Goal: Use online tool/utility: Utilize a website feature to perform a specific function

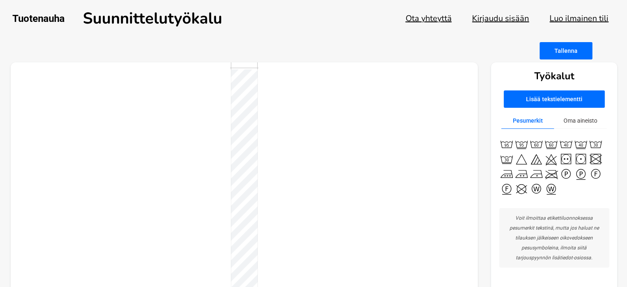
click at [113, 125] on div at bounding box center [245, 203] width 468 height 282
click at [166, 148] on div at bounding box center [245, 203] width 468 height 282
click at [558, 98] on button "Lisää tekstielementti" at bounding box center [554, 98] width 101 height 17
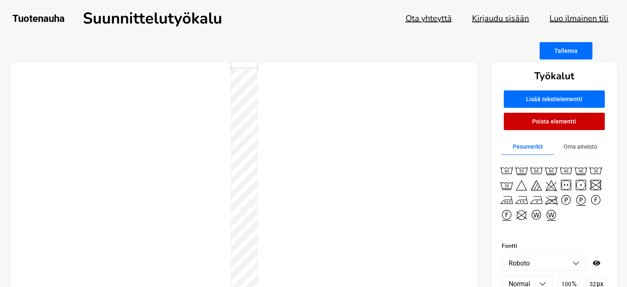
click at [115, 110] on div at bounding box center [245, 203] width 468 height 282
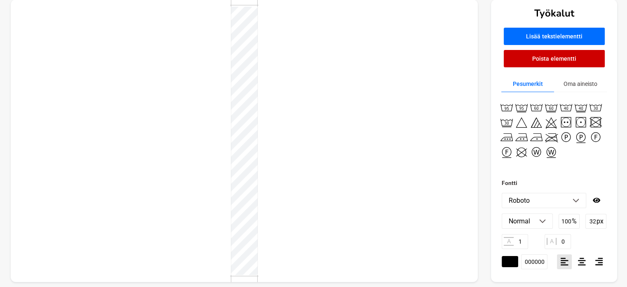
scroll to position [68, 0]
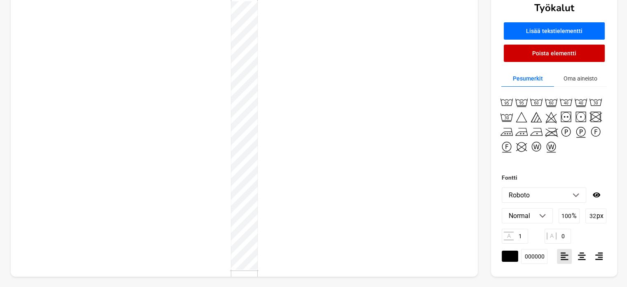
click at [576, 194] on img at bounding box center [576, 195] width 7 height 4
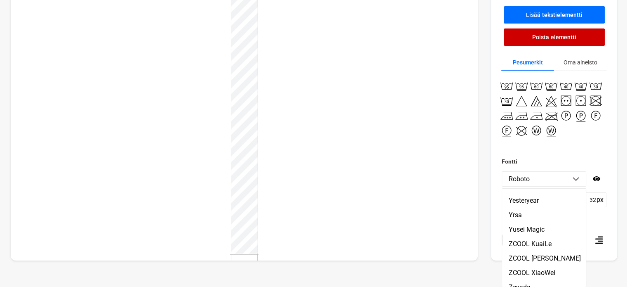
scroll to position [15310, 0]
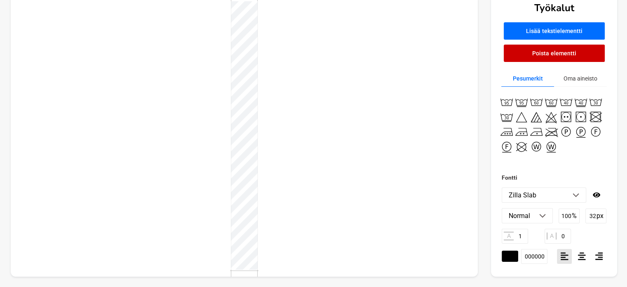
click at [101, 94] on div at bounding box center [245, 135] width 468 height 282
click at [576, 194] on img at bounding box center [576, 195] width 7 height 4
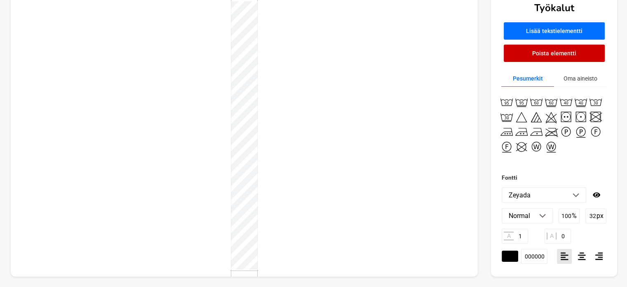
click at [595, 194] on icon at bounding box center [596, 194] width 7 height 7
click at [595, 194] on icon at bounding box center [597, 194] width 8 height 7
type input "100"
click at [576, 195] on img at bounding box center [576, 195] width 7 height 4
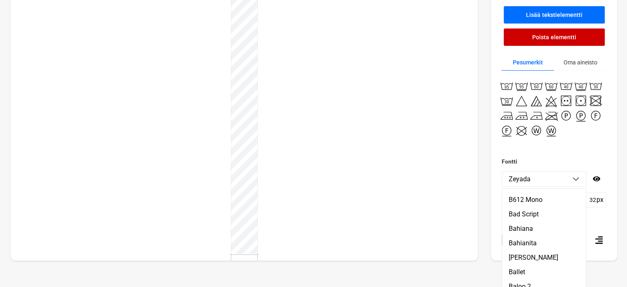
scroll to position [1320, 0]
click at [576, 179] on img at bounding box center [576, 179] width 7 height 4
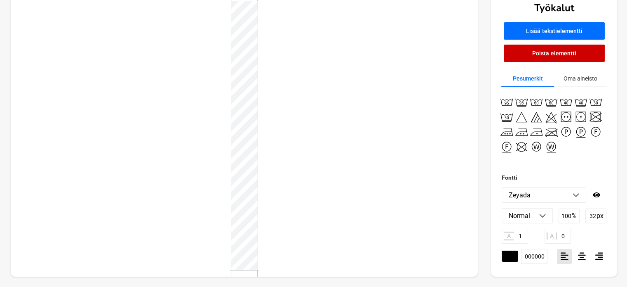
click at [576, 195] on img at bounding box center [576, 195] width 7 height 4
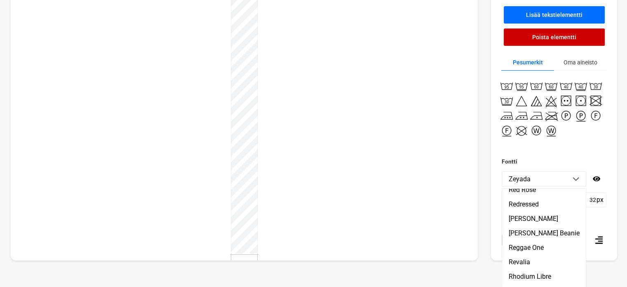
scroll to position [12145, 0]
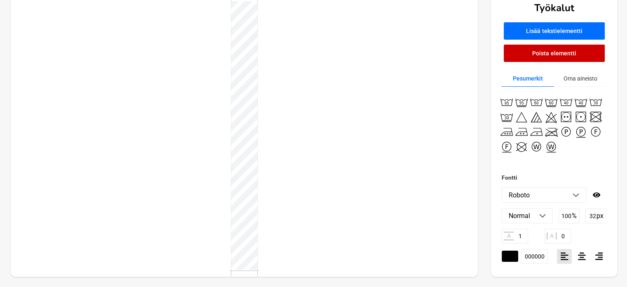
scroll to position [68, 0]
click at [543, 216] on img at bounding box center [543, 216] width 7 height 4
click at [516, 231] on li "Normal" at bounding box center [527, 232] width 50 height 14
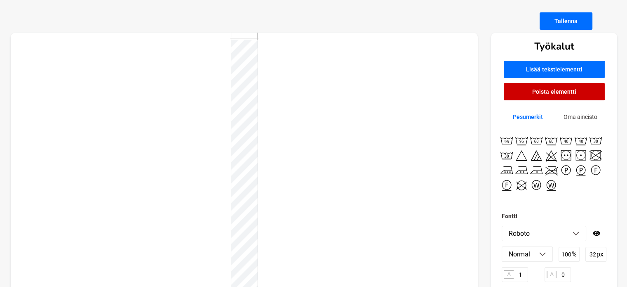
scroll to position [28, 0]
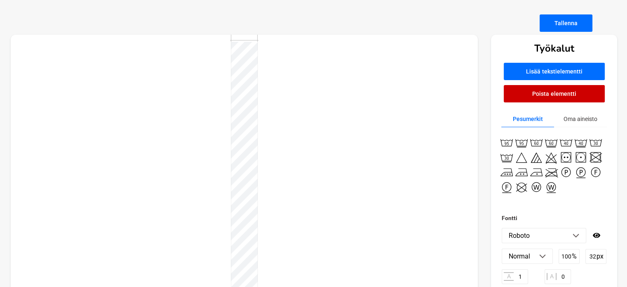
click at [566, 21] on button "Tallenna" at bounding box center [566, 22] width 53 height 17
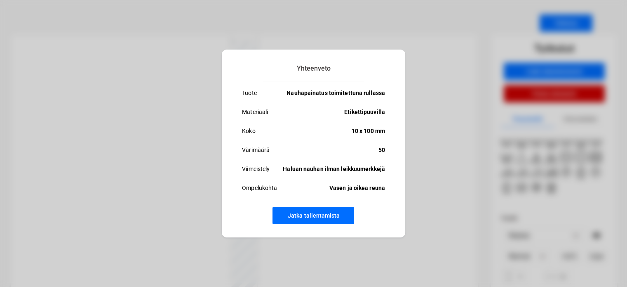
click at [319, 216] on button "Jatka tallentamista" at bounding box center [314, 215] width 82 height 17
